Goal: Task Accomplishment & Management: Use online tool/utility

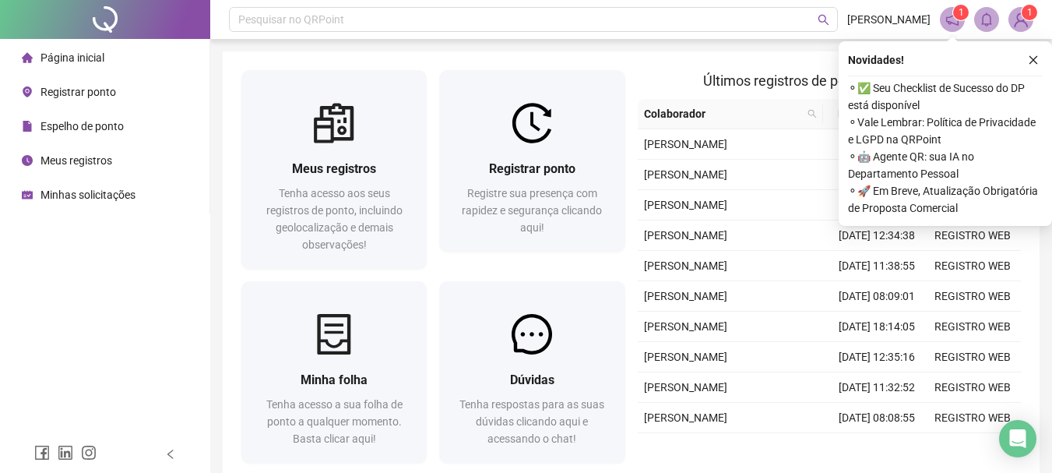
click at [1026, 51] on button "button" at bounding box center [1033, 60] width 19 height 19
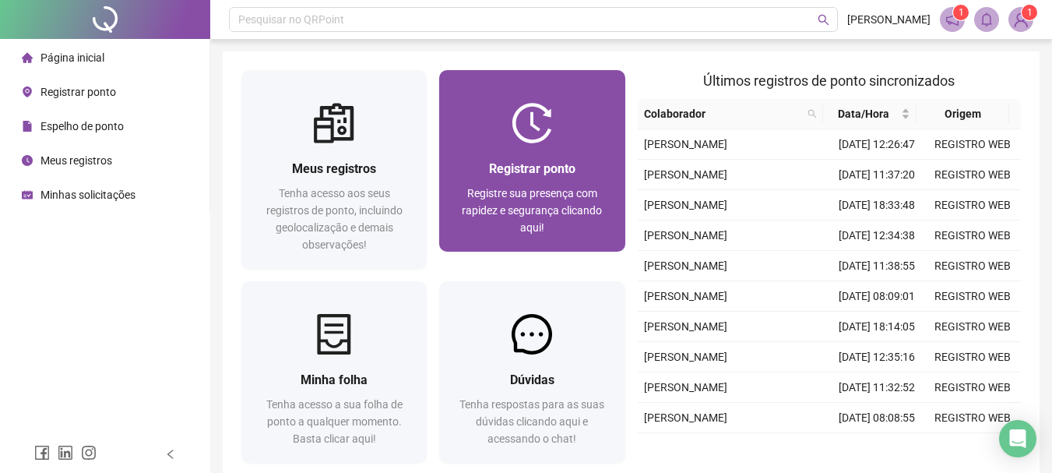
click at [486, 167] on div "Registrar ponto" at bounding box center [532, 168] width 148 height 19
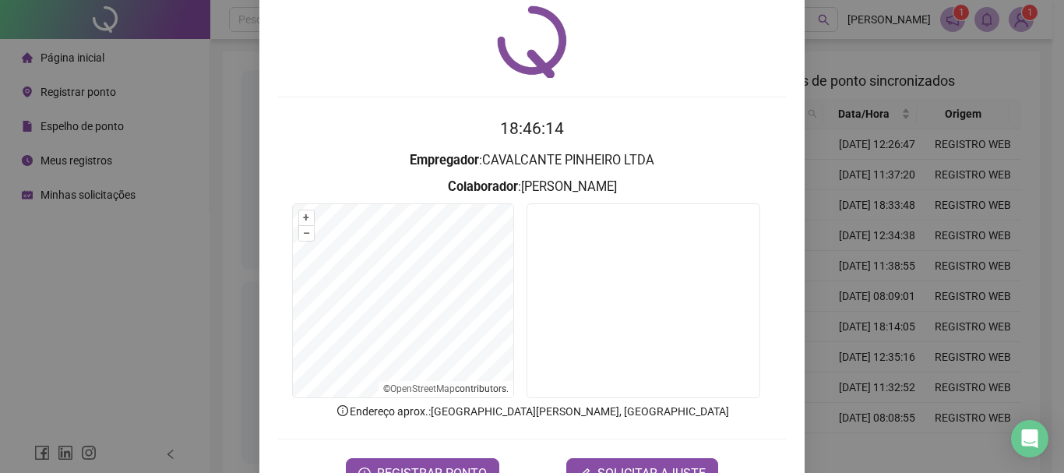
scroll to position [78, 0]
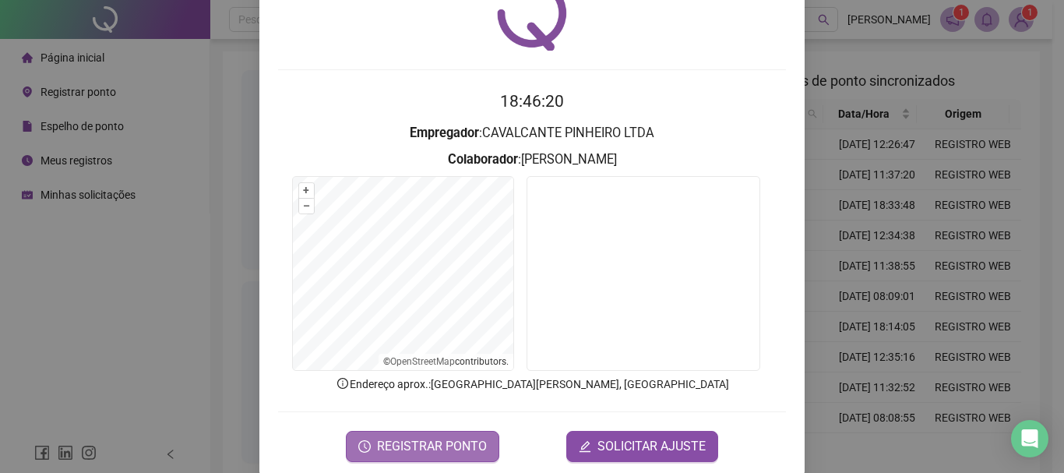
click at [457, 443] on span "REGISTRAR PONTO" at bounding box center [432, 446] width 110 height 19
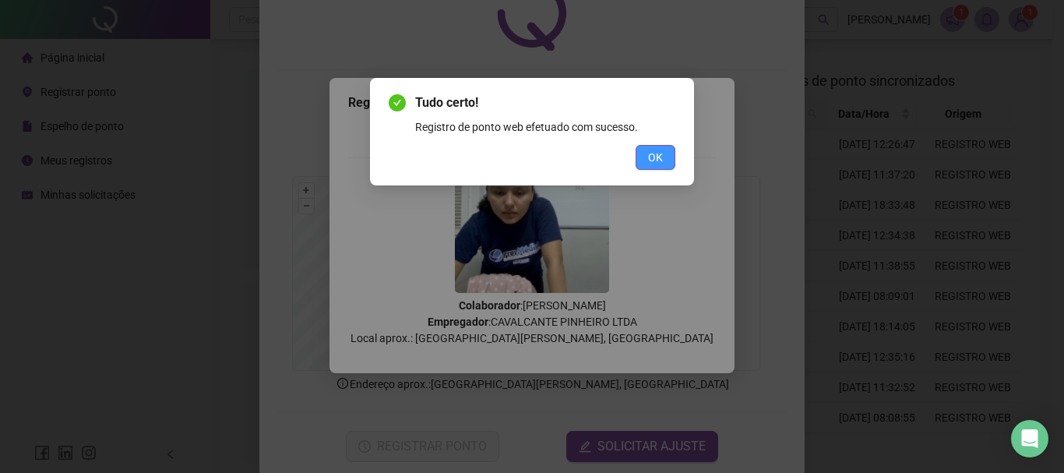
click at [654, 152] on span "OK" at bounding box center [655, 157] width 15 height 17
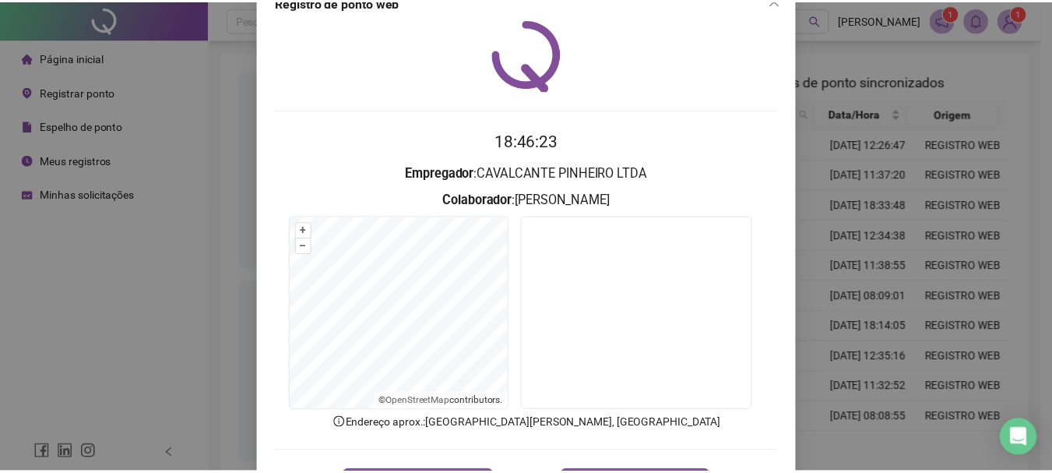
scroll to position [0, 0]
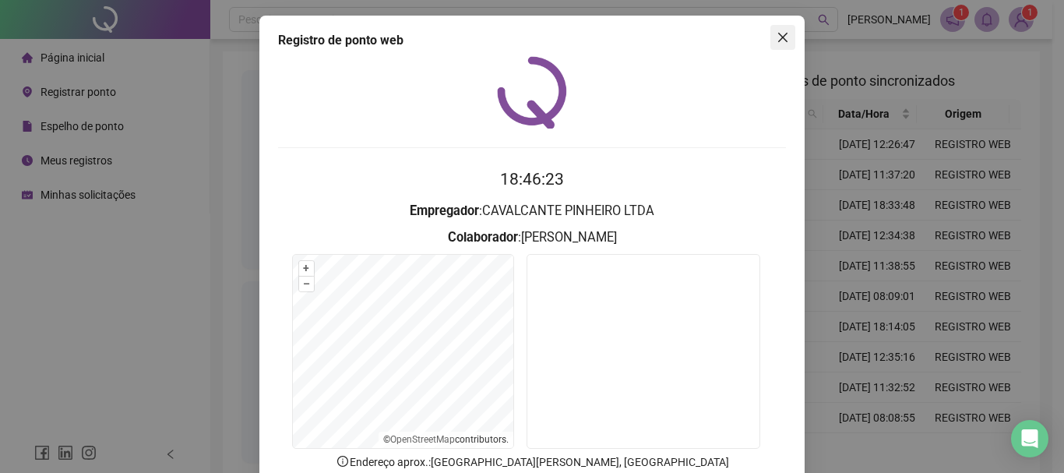
click at [777, 39] on icon "close" at bounding box center [783, 37] width 12 height 12
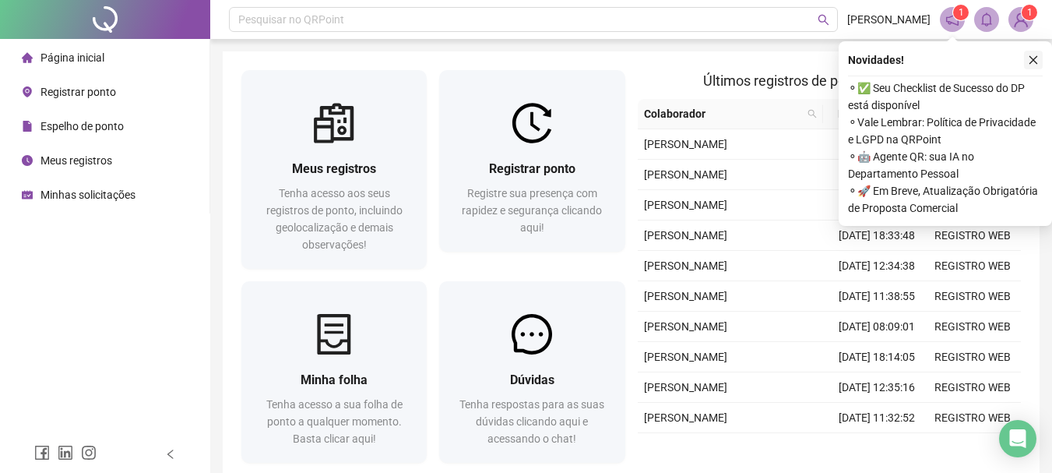
click at [1037, 58] on icon "close" at bounding box center [1033, 60] width 11 height 11
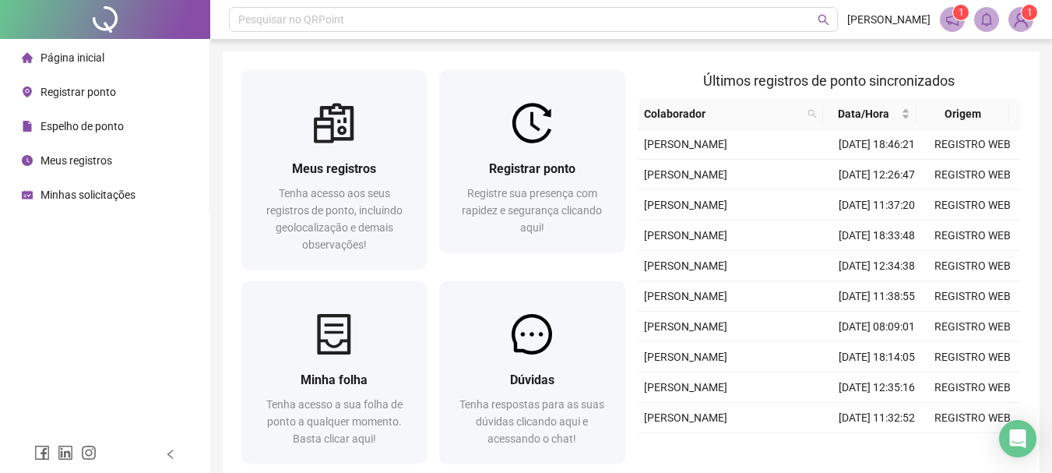
click at [1020, 19] on img at bounding box center [1020, 19] width 23 height 23
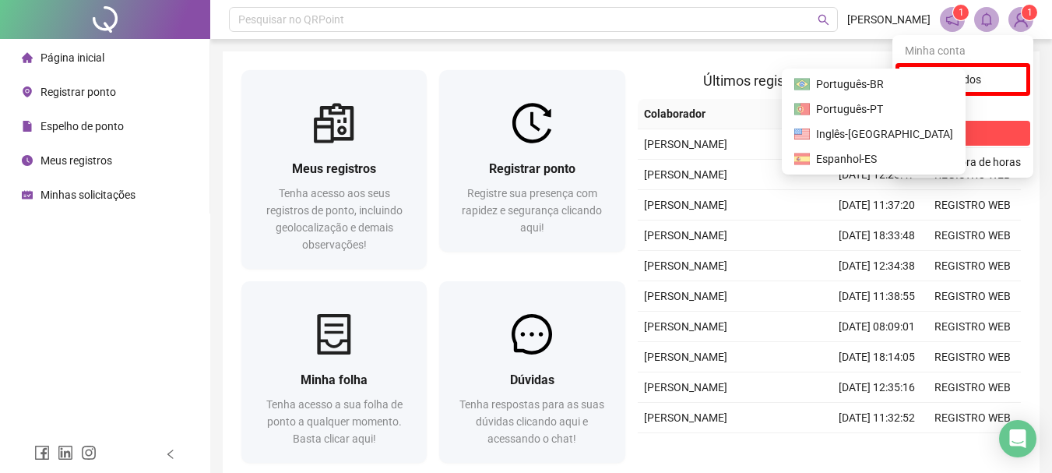
click at [937, 133] on span "Sair" at bounding box center [927, 133] width 19 height 12
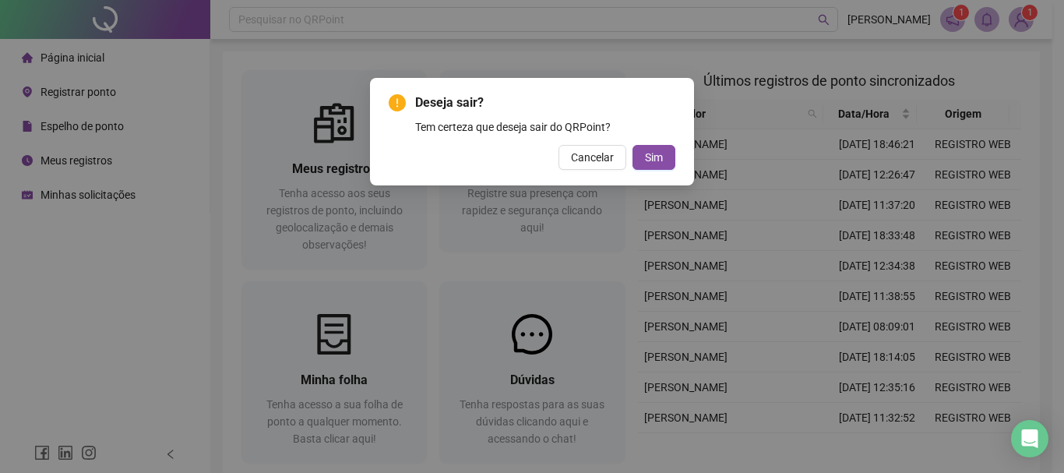
click at [643, 173] on div "Deseja sair? Tem certeza que deseja sair do QRPoint? Cancelar Sim" at bounding box center [532, 131] width 324 height 107
click at [652, 157] on span "Sim" at bounding box center [654, 157] width 18 height 17
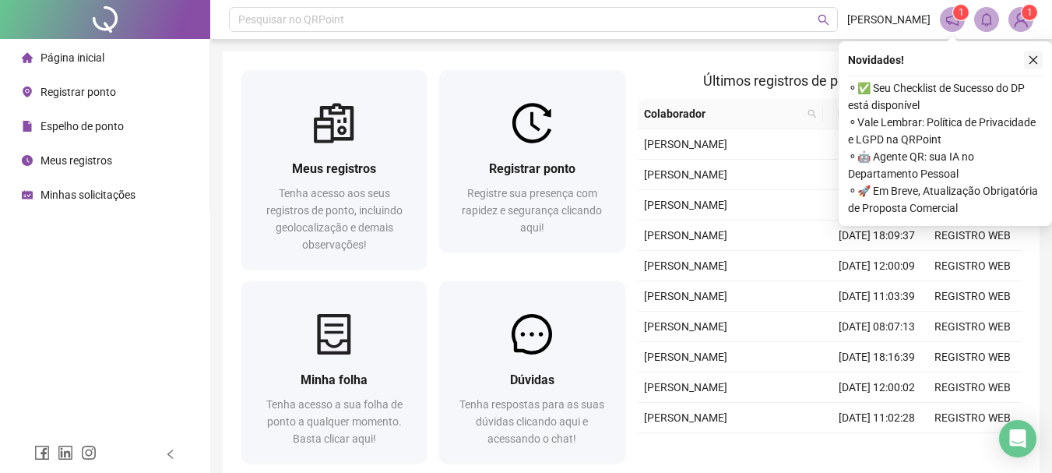
click at [1030, 59] on icon "close" at bounding box center [1033, 60] width 11 height 11
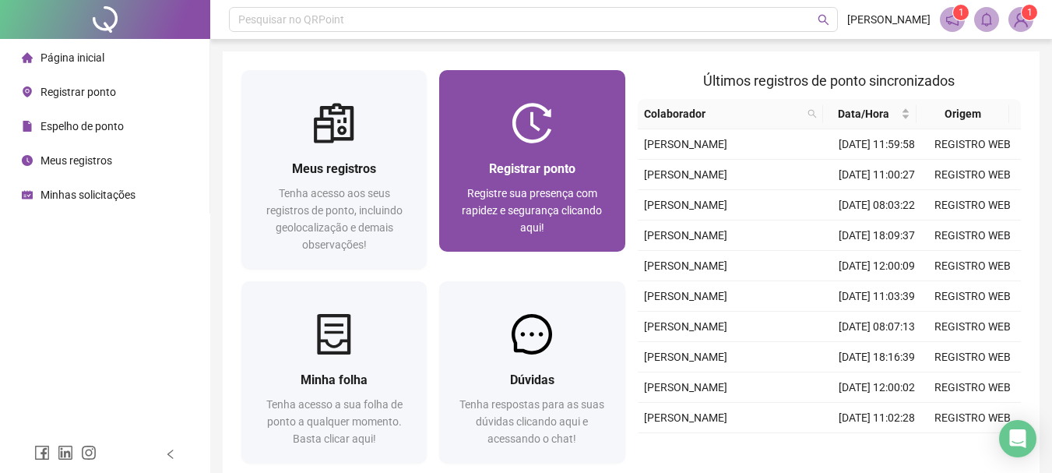
click at [549, 133] on img at bounding box center [532, 123] width 41 height 41
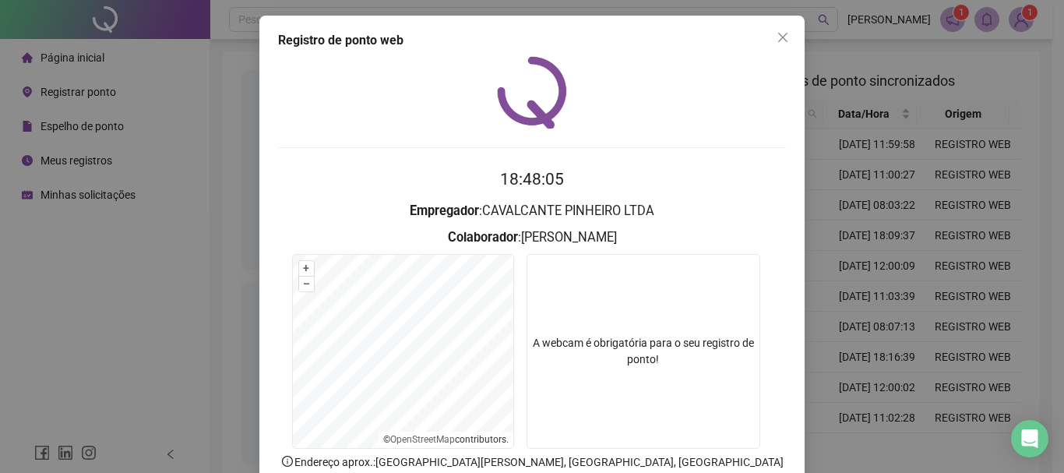
scroll to position [78, 0]
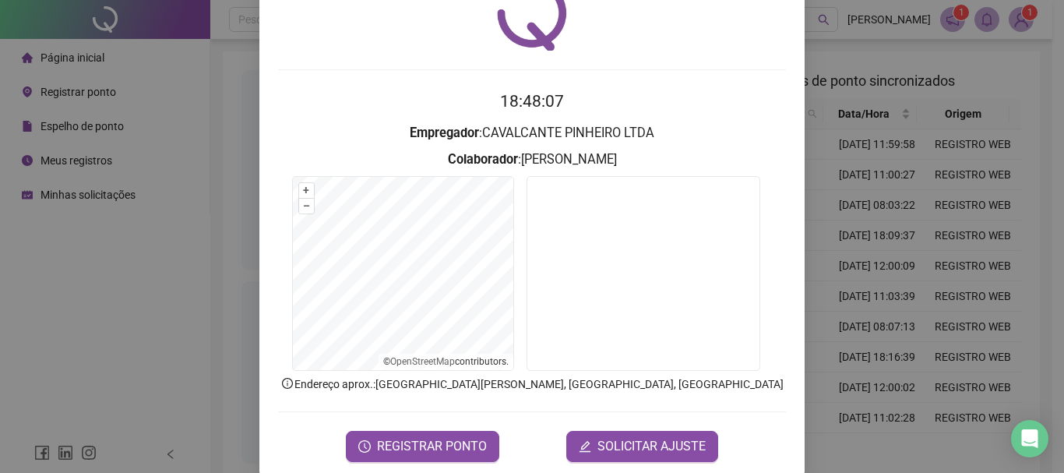
click at [448, 428] on form "18:48:07 Empregador : CAVALCANTE PINHEIRO LTDA Colaborador : [PERSON_NAME] + – …" at bounding box center [532, 275] width 508 height 372
click at [448, 440] on span "REGISTRAR PONTO" at bounding box center [432, 446] width 110 height 19
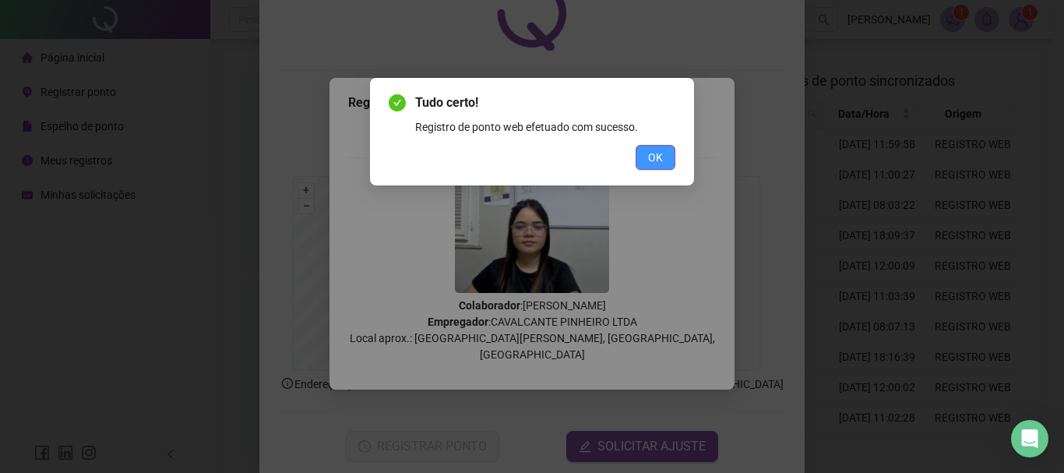
click at [661, 151] on span "OK" at bounding box center [655, 157] width 15 height 17
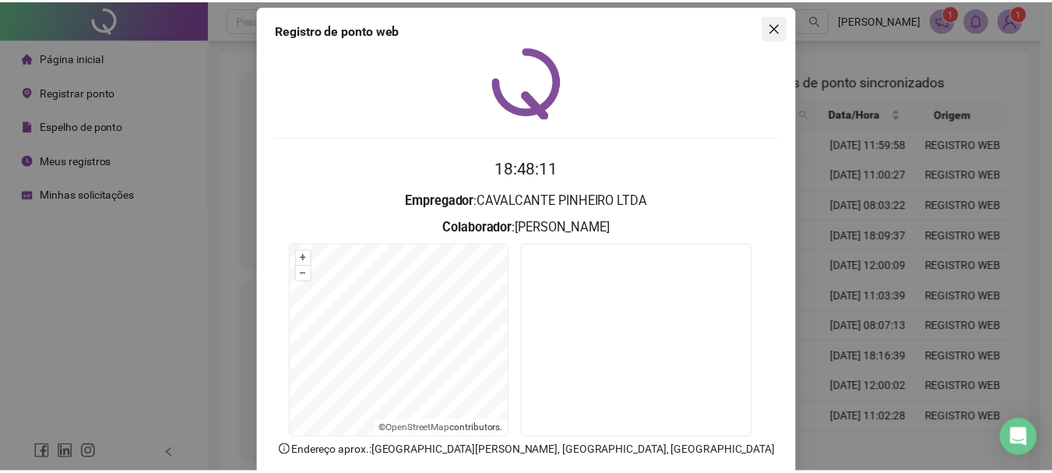
scroll to position [0, 0]
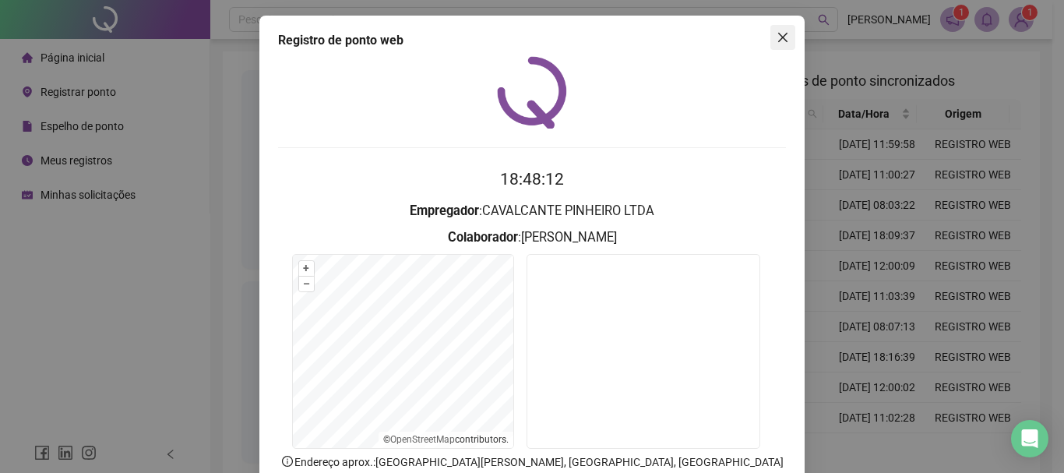
click at [778, 33] on icon "close" at bounding box center [783, 37] width 12 height 12
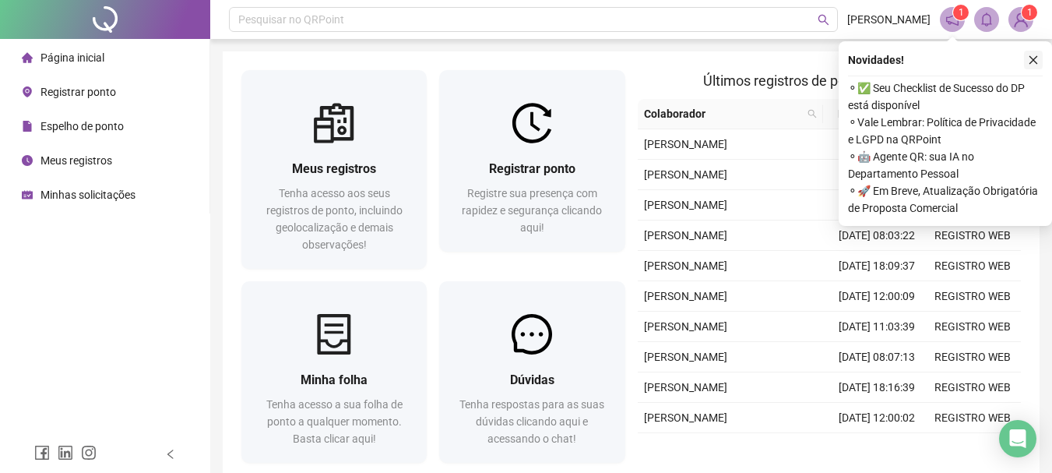
click at [1031, 58] on icon "close" at bounding box center [1033, 60] width 11 height 11
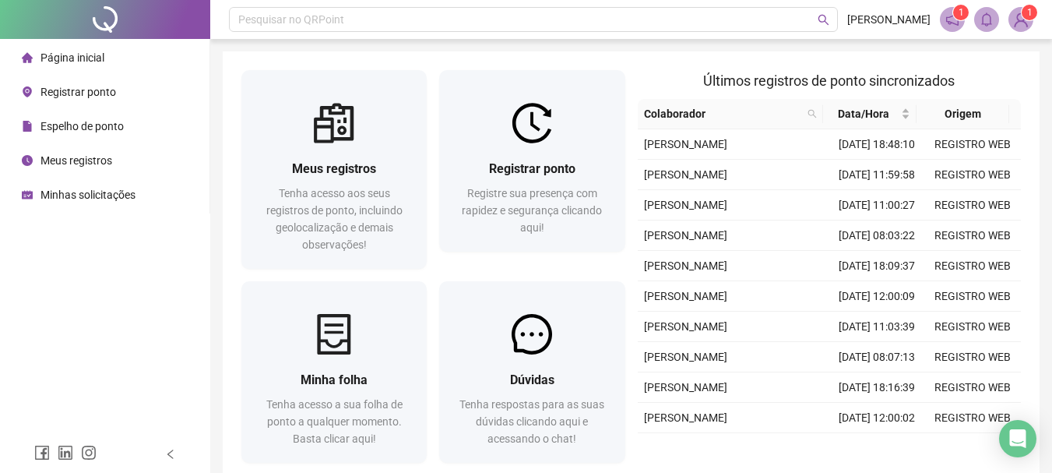
click at [1021, 30] on img at bounding box center [1020, 19] width 23 height 23
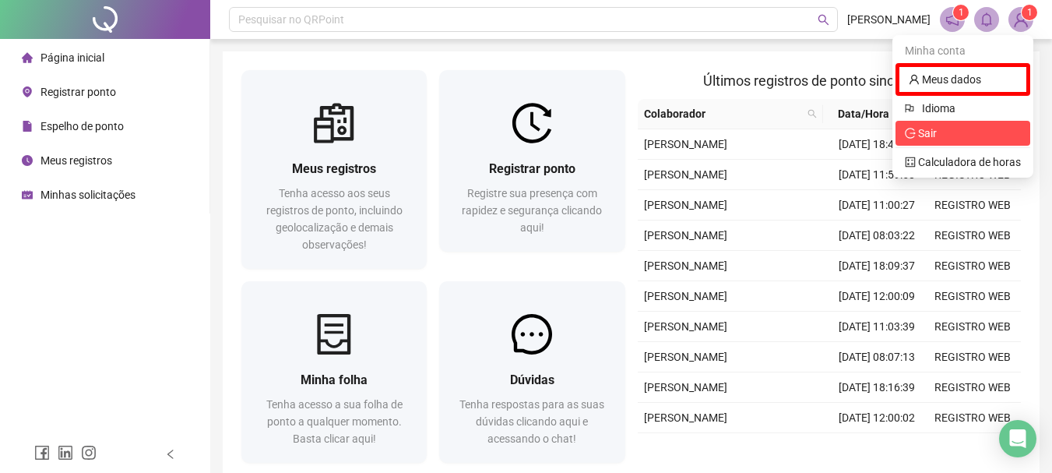
click at [934, 129] on span "Sair" at bounding box center [927, 133] width 19 height 12
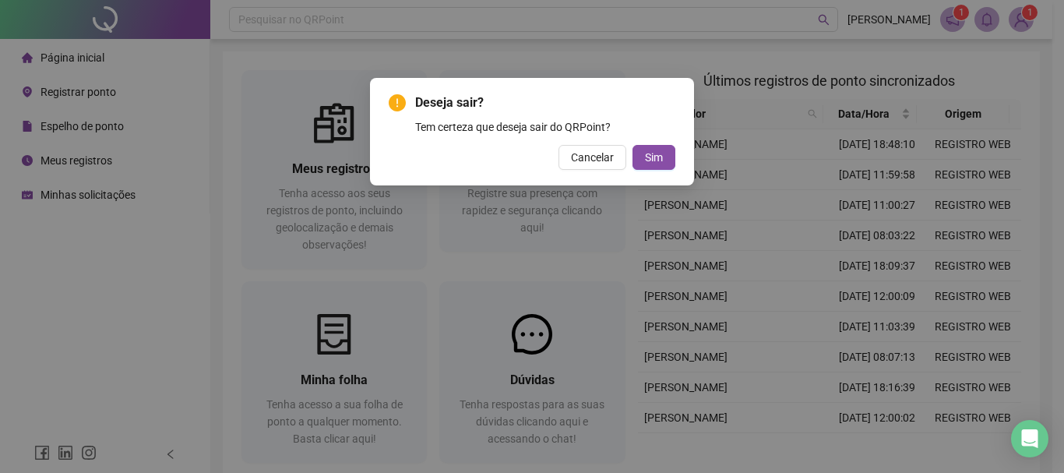
click at [676, 160] on div "Deseja sair? Tem certeza que deseja sair do QRPoint? Cancelar Sim" at bounding box center [532, 131] width 324 height 107
click at [667, 162] on button "Sim" at bounding box center [653, 157] width 43 height 25
